Goal: Entertainment & Leisure: Consume media (video, audio)

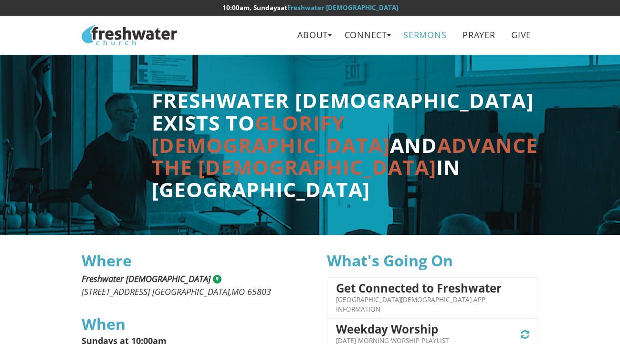
click at [417, 40] on link "Sermons" at bounding box center [424, 34] width 57 height 21
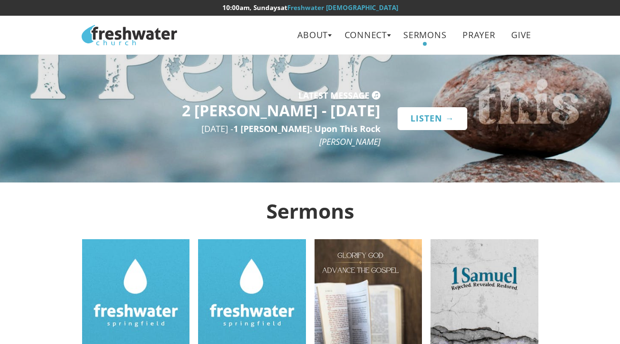
click at [428, 107] on link "Listen →" at bounding box center [432, 118] width 70 height 22
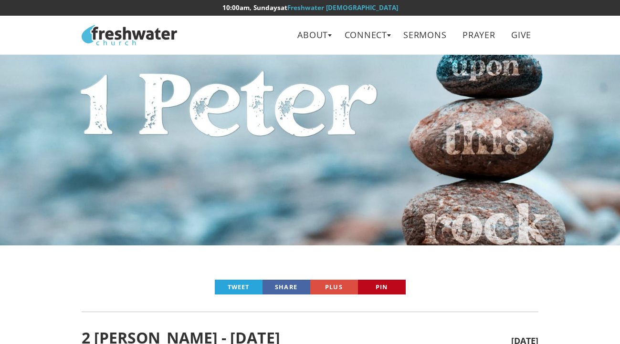
scroll to position [312, 0]
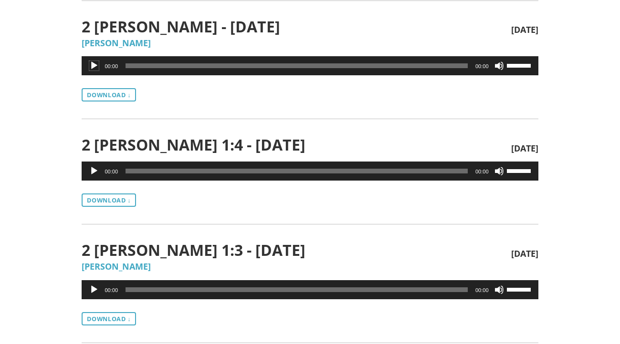
click at [91, 64] on button "Play" at bounding box center [94, 66] width 10 height 10
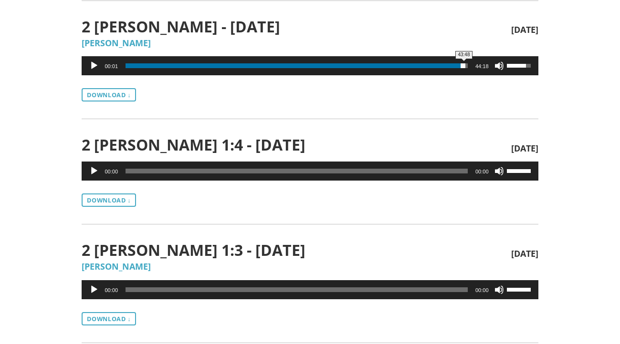
click at [464, 67] on span "43:48" at bounding box center [296, 65] width 342 height 5
